Goal: Task Accomplishment & Management: Manage account settings

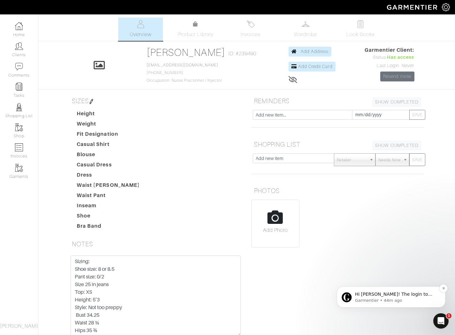
click at [391, 294] on span "Hi Alli! The login to your GXT is the same as your platform login. Please make …" at bounding box center [396, 317] width 82 height 50
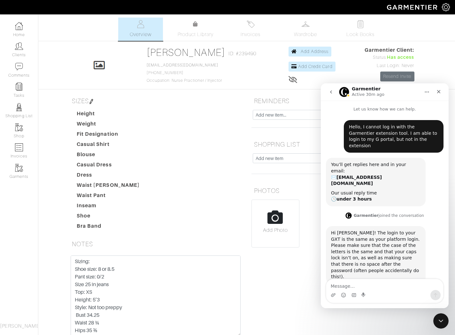
scroll to position [1, 0]
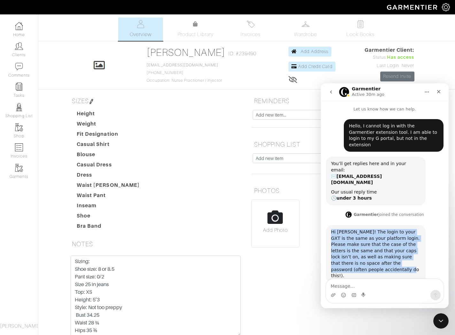
drag, startPoint x: 354, startPoint y: 252, endPoint x: 330, endPoint y: 213, distance: 45.4
click at [330, 225] on div "Hi Alli! The login to your GXT is the same as your platform login. Please make …" at bounding box center [376, 254] width 100 height 58
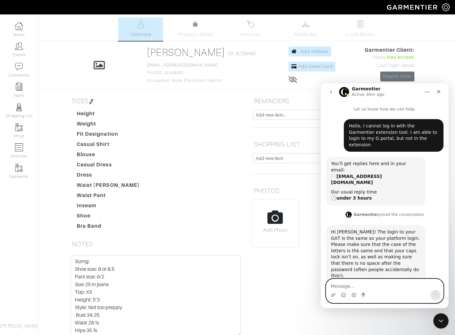
click at [360, 284] on textarea "Message…" at bounding box center [384, 284] width 117 height 11
type textarea "I have checked all those things!"
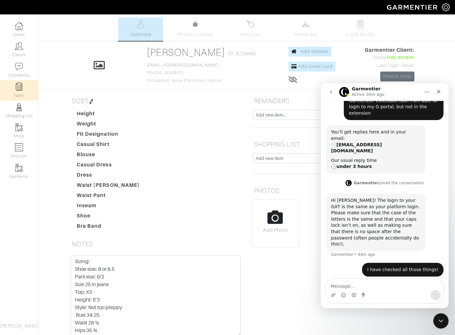
scroll to position [37, 0]
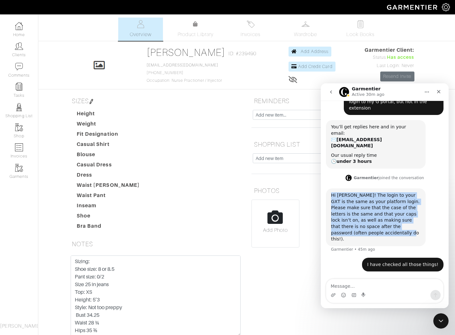
drag, startPoint x: 358, startPoint y: 217, endPoint x: 328, endPoint y: 176, distance: 50.8
click at [328, 189] on div "Hi Alli! The login to your GXT is the same as your platform login. Please make …" at bounding box center [376, 218] width 100 height 58
click at [357, 192] on div "Hi Alli! The login to your GXT is the same as your platform login. Please make …" at bounding box center [375, 217] width 89 height 50
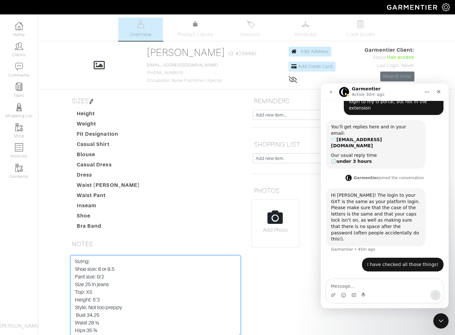
click at [193, 274] on textarea "Sizing: Shoe size: 8 or 8.5 Pant size: 0/2 Size 25 in jeans Top: XS Height: 5’3…" at bounding box center [156, 296] width 170 height 81
click at [171, 190] on div "Height Weight Fit Designation Casual Shirt Blouse Casual Dress Dress Waist Jean…" at bounding box center [159, 171] width 175 height 123
click at [437, 91] on icon "Close" at bounding box center [438, 91] width 5 height 5
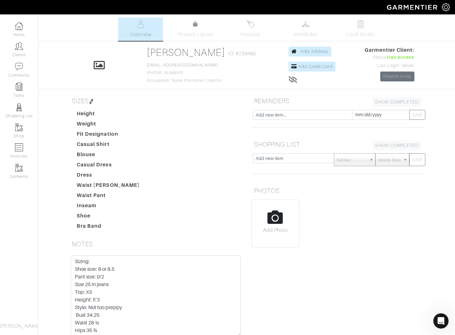
scroll to position [55, 0]
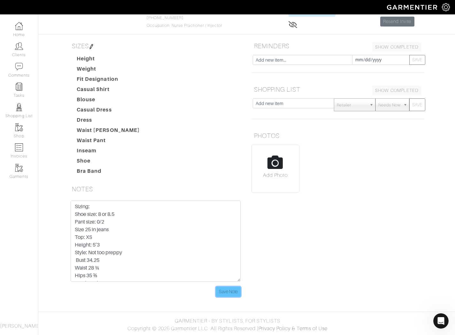
click at [230, 290] on input "Save Note" at bounding box center [228, 292] width 25 height 10
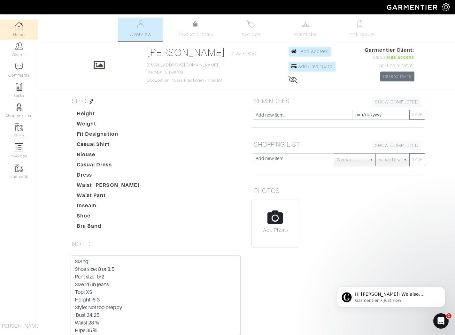
scroll to position [62, 0]
click at [404, 294] on span "Hi Allison! We also checked the system’s logs, and it appears there isn’t anyth…" at bounding box center [395, 317] width 81 height 50
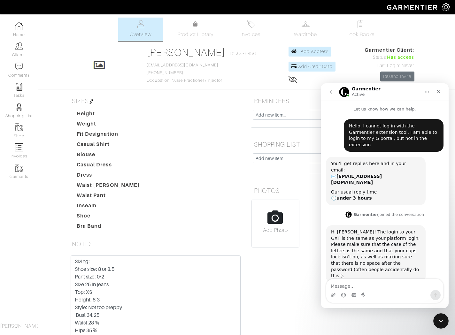
scroll to position [73, 0]
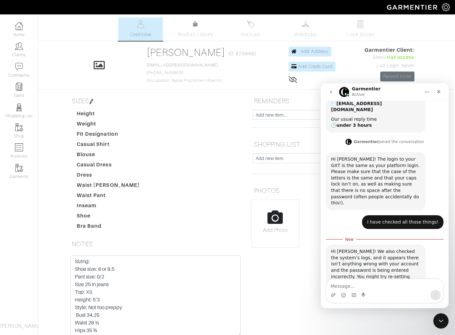
drag, startPoint x: 419, startPoint y: 257, endPoint x: 344, endPoint y: 256, distance: 74.8
click at [344, 256] on div "Hi Allison! We also checked the system’s logs, and it appears there isn’t anyth…" at bounding box center [375, 271] width 89 height 44
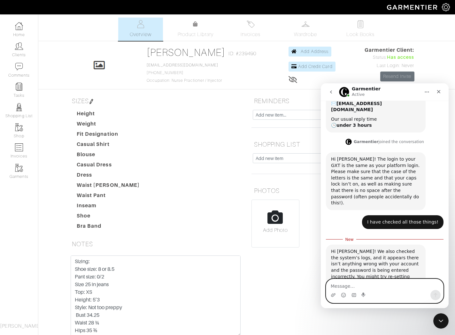
click at [370, 287] on textarea "Message…" at bounding box center [384, 284] width 117 height 11
type textarea "K"
type textarea "k"
type textarea "Kk i will reset"
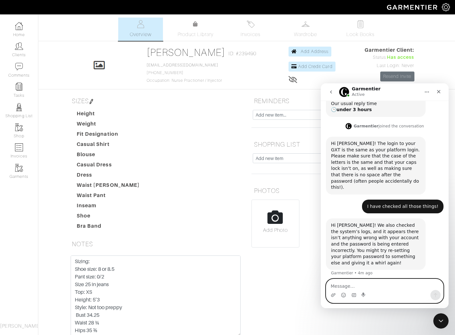
scroll to position [96, 0]
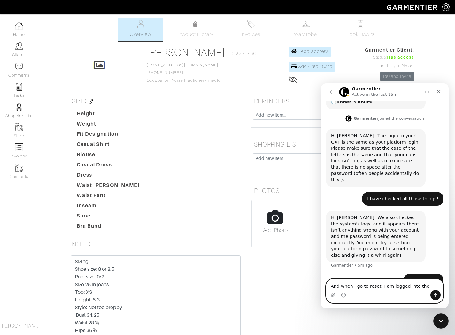
type textarea "And when I go to reset, I am logged into the portal"
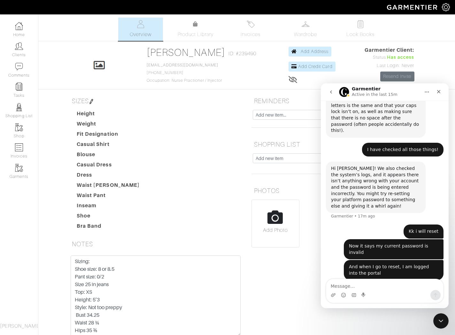
scroll to position [142, 0]
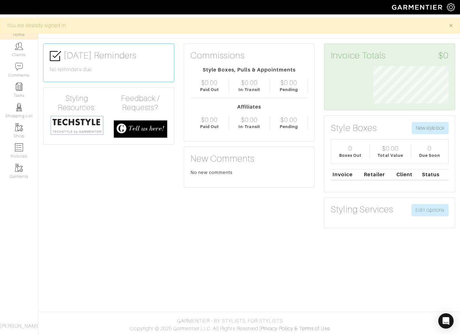
scroll to position [37, 85]
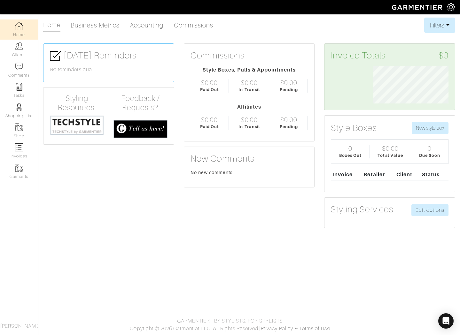
click at [451, 8] on img at bounding box center [451, 7] width 8 height 8
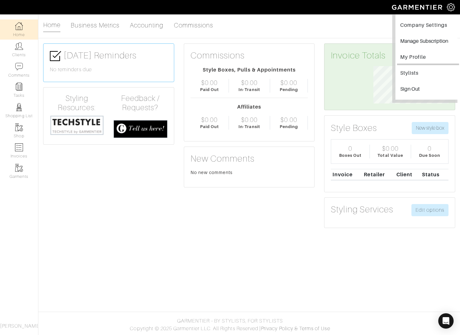
click at [417, 56] on link "My Profile" at bounding box center [428, 58] width 62 height 14
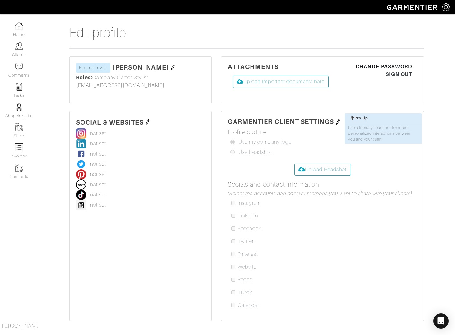
click at [370, 66] on link "Change Password" at bounding box center [384, 67] width 57 height 8
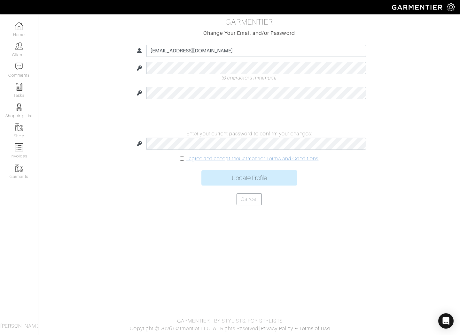
click at [202, 158] on link "I agree and accept the Garmentier Terms and Conditions" at bounding box center [252, 159] width 132 height 6
click at [180, 158] on input "checkbox" at bounding box center [182, 159] width 4 height 4
checkbox input "true"
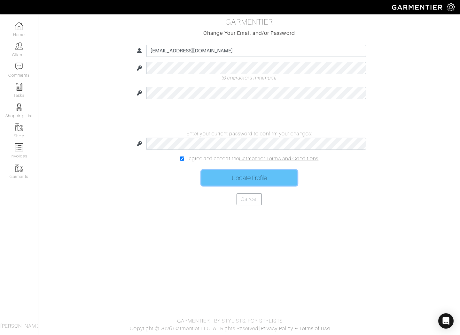
click at [257, 176] on input "Update Profile" at bounding box center [249, 177] width 96 height 15
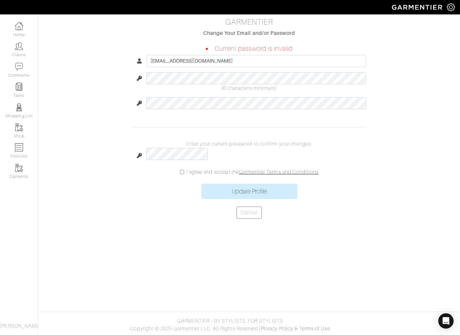
click at [180, 172] on input "checkbox" at bounding box center [182, 172] width 4 height 4
checkbox input "true"
click at [242, 191] on input "Update Profile" at bounding box center [249, 191] width 96 height 15
click at [182, 172] on input "checkbox" at bounding box center [182, 172] width 4 height 4
checkbox input "true"
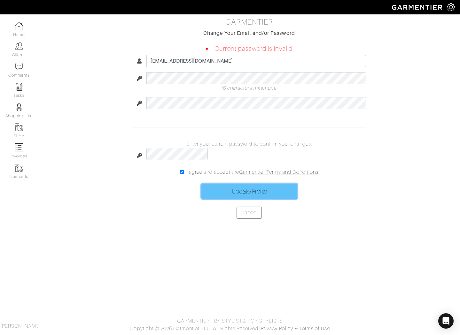
click at [253, 193] on input "Update Profile" at bounding box center [249, 191] width 96 height 15
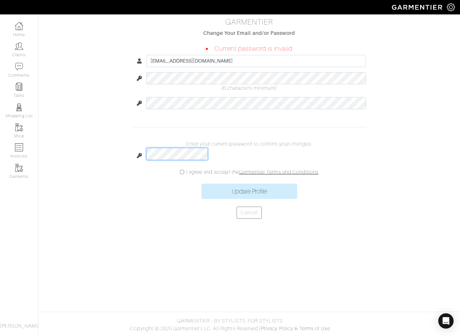
click at [139, 151] on div at bounding box center [249, 155] width 233 height 15
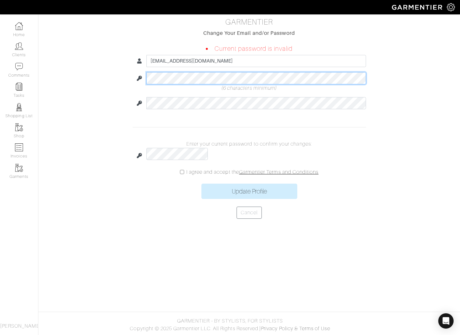
click at [143, 74] on div at bounding box center [249, 78] width 233 height 12
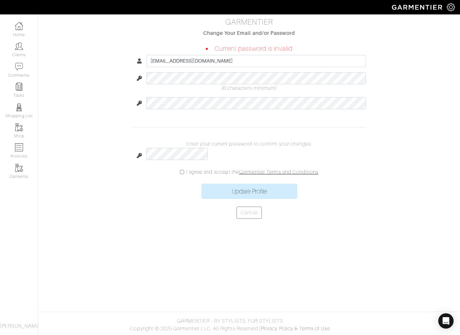
click at [182, 172] on input "checkbox" at bounding box center [182, 172] width 4 height 4
checkbox input "true"
click at [231, 192] on input "Update Profile" at bounding box center [249, 191] width 96 height 15
click at [448, 317] on div "Open Intercom Messenger" at bounding box center [445, 321] width 17 height 17
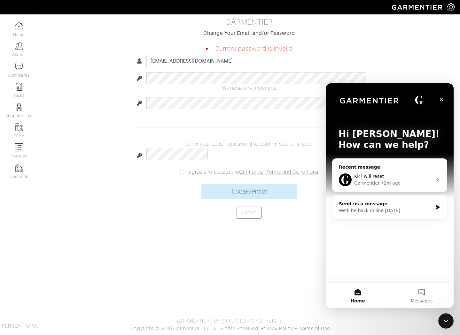
click at [384, 178] on div "Kk i will reset" at bounding box center [393, 176] width 79 height 7
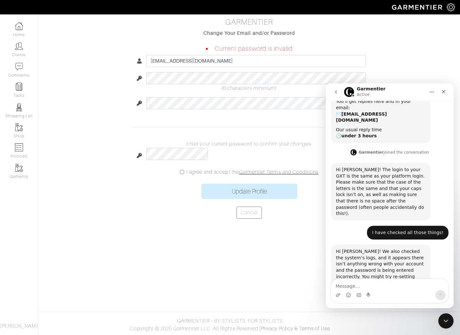
scroll to position [81, 0]
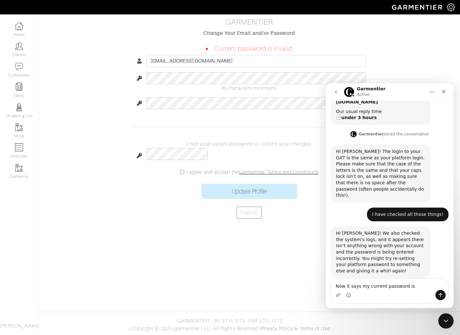
type textarea "Now it says my current password is invalid"
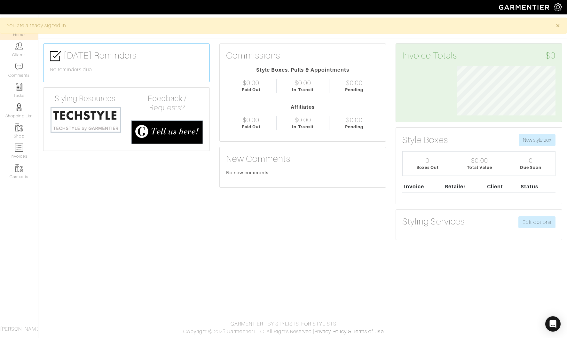
scroll to position [49, 109]
click at [558, 24] on span "×" at bounding box center [557, 25] width 5 height 9
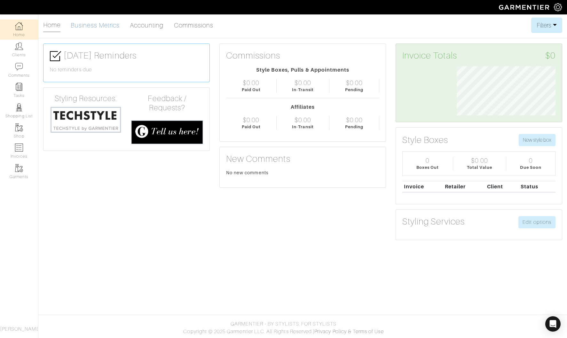
click at [81, 27] on link "Business Metrics" at bounding box center [95, 25] width 49 height 13
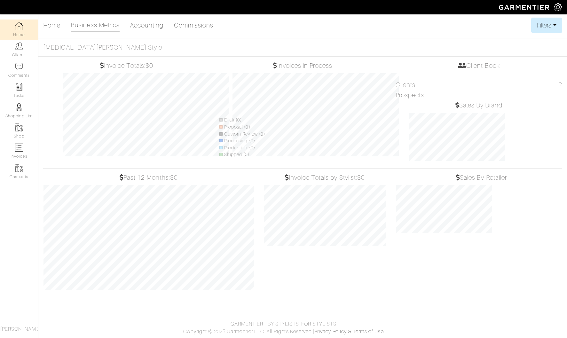
scroll to position [117, 132]
click at [155, 27] on link "Accounting" at bounding box center [147, 25] width 34 height 13
click at [155, 26] on link "Accounting" at bounding box center [147, 25] width 34 height 13
click at [15, 48] on img at bounding box center [19, 46] width 8 height 8
